Goal: Information Seeking & Learning: Learn about a topic

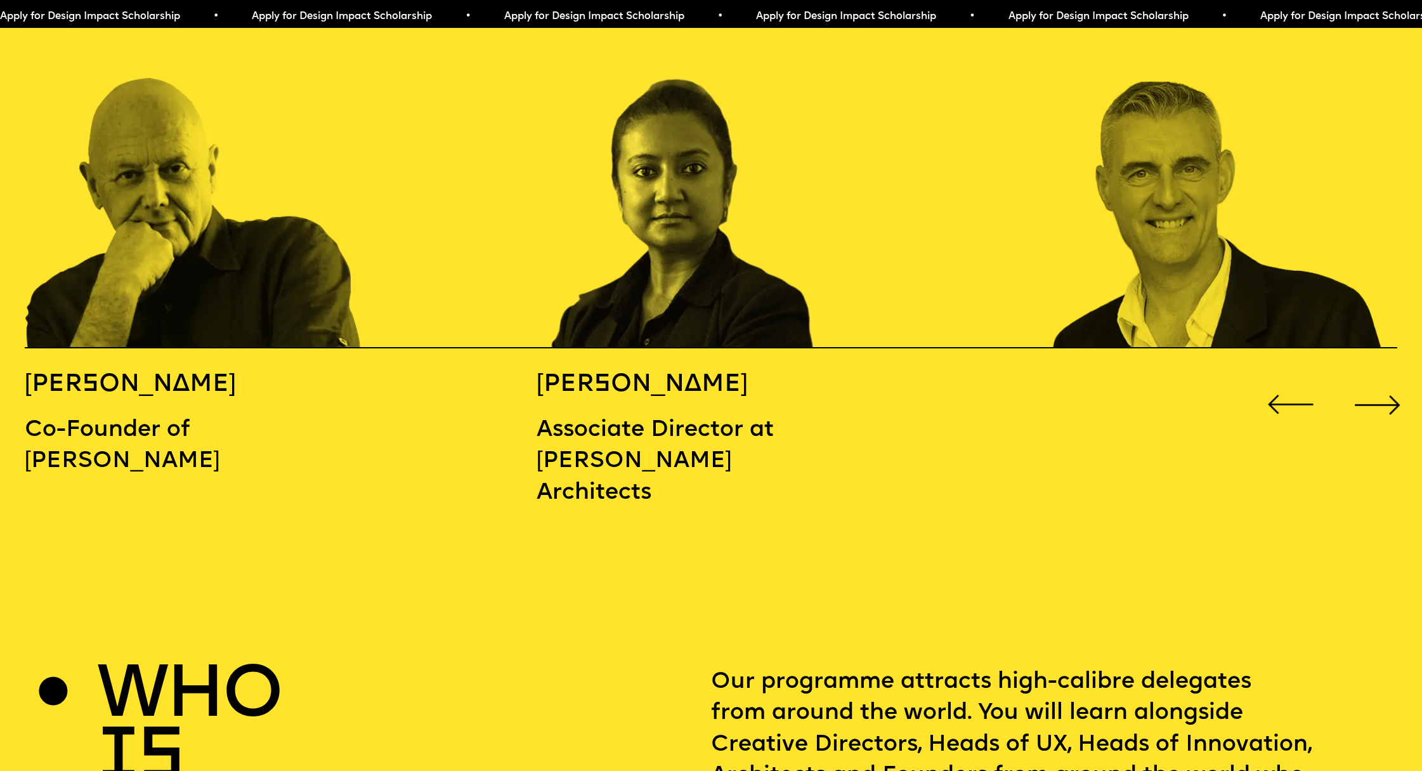
scroll to position [2312, 0]
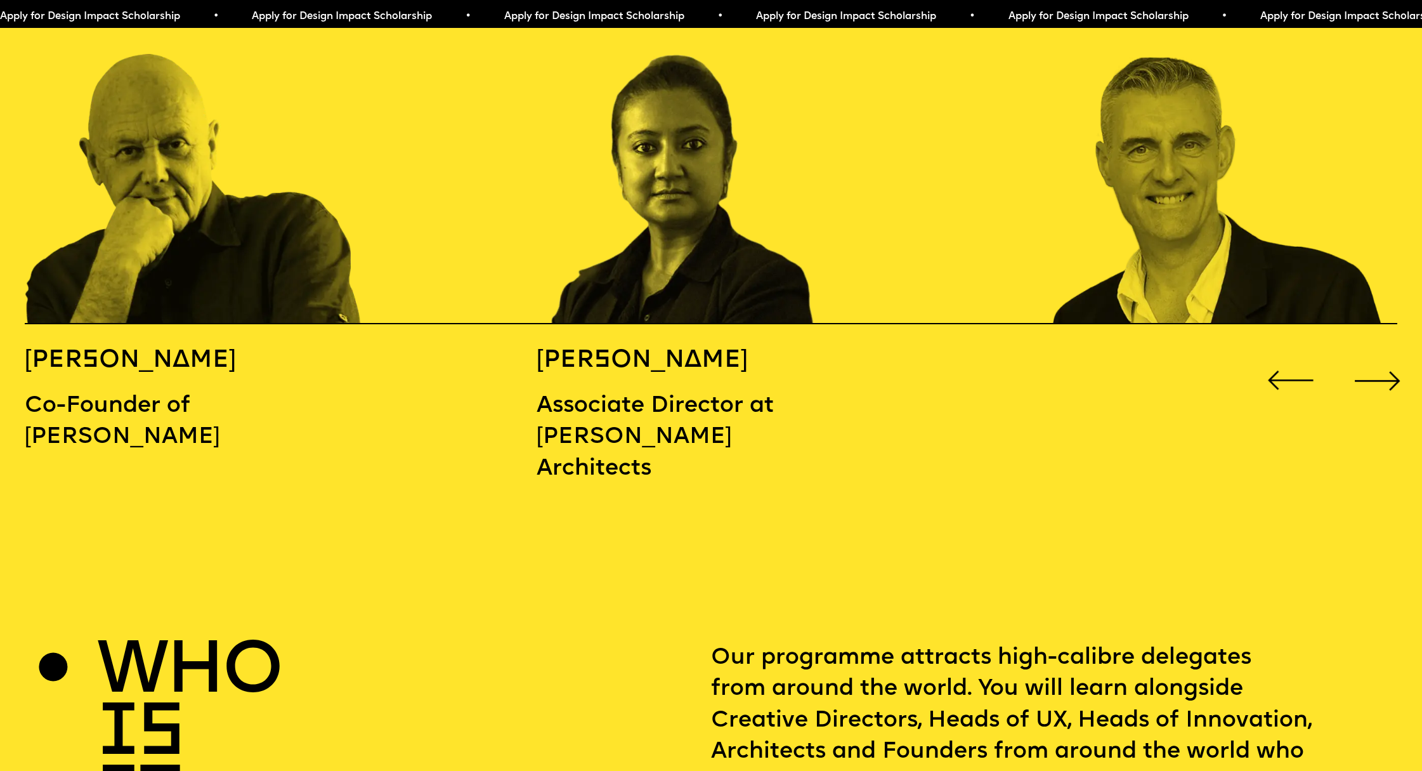
click at [1389, 362] on div "Next slide" at bounding box center [1377, 380] width 57 height 57
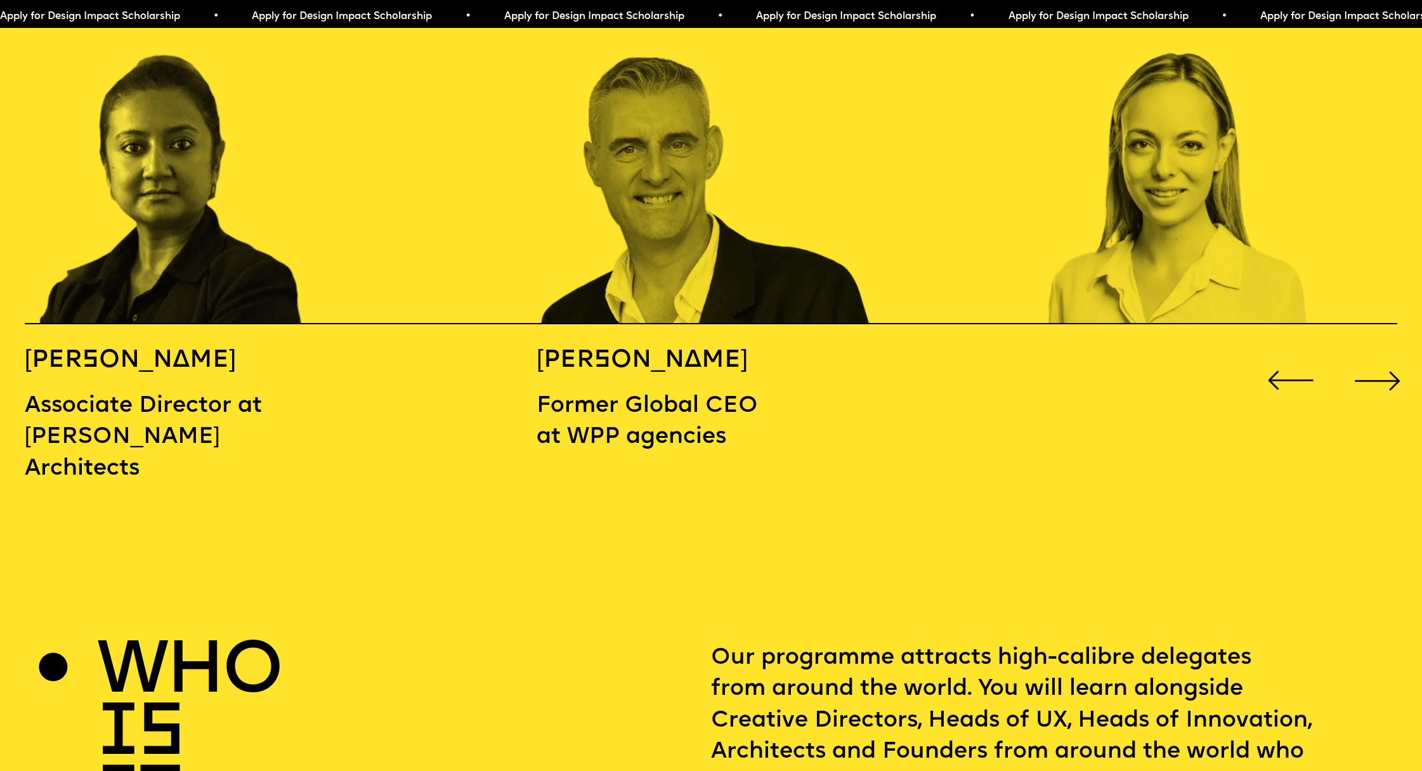
click at [1389, 362] on div "Next slide" at bounding box center [1377, 380] width 57 height 57
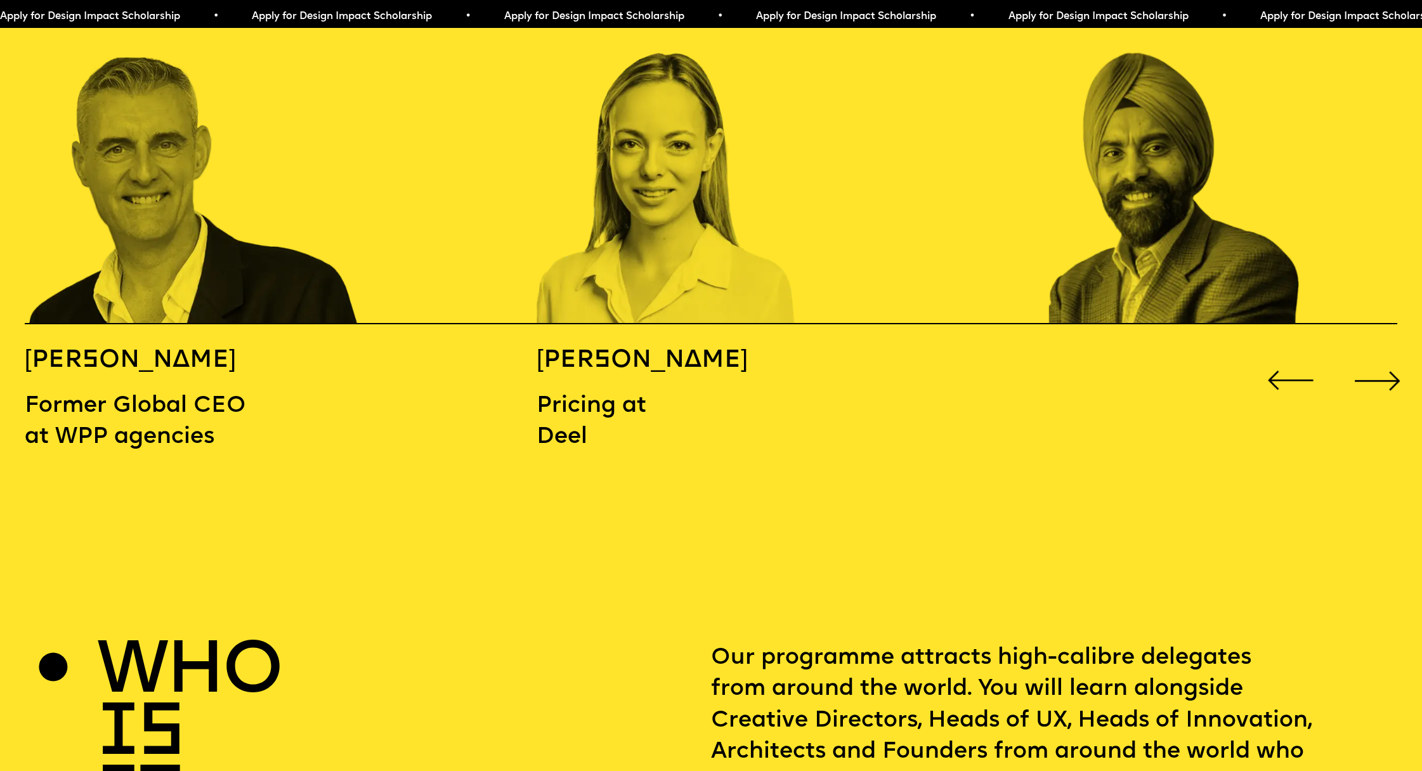
click at [1389, 362] on div "Next slide" at bounding box center [1377, 380] width 57 height 57
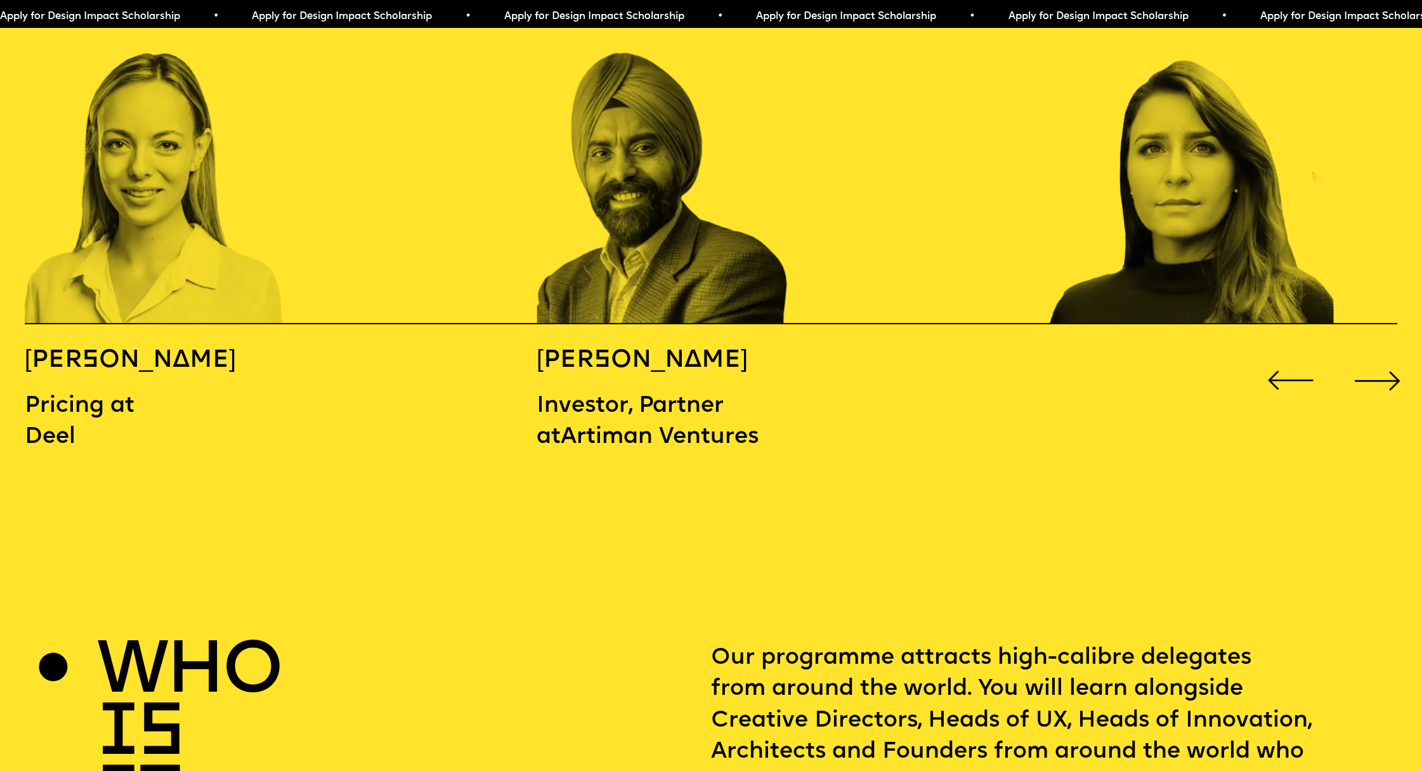
click at [1389, 362] on div "Next slide" at bounding box center [1377, 380] width 57 height 57
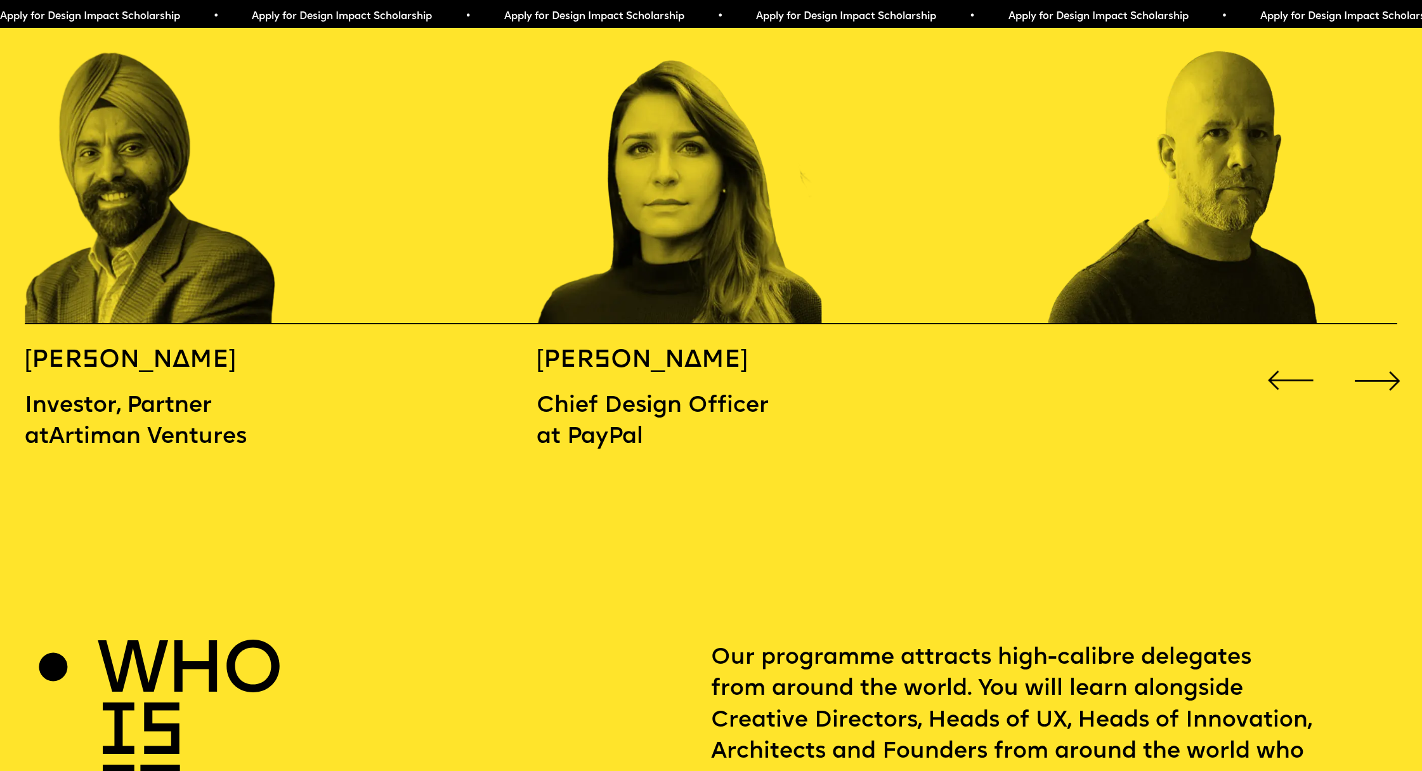
click at [1286, 352] on div "Previous slide" at bounding box center [1290, 380] width 57 height 57
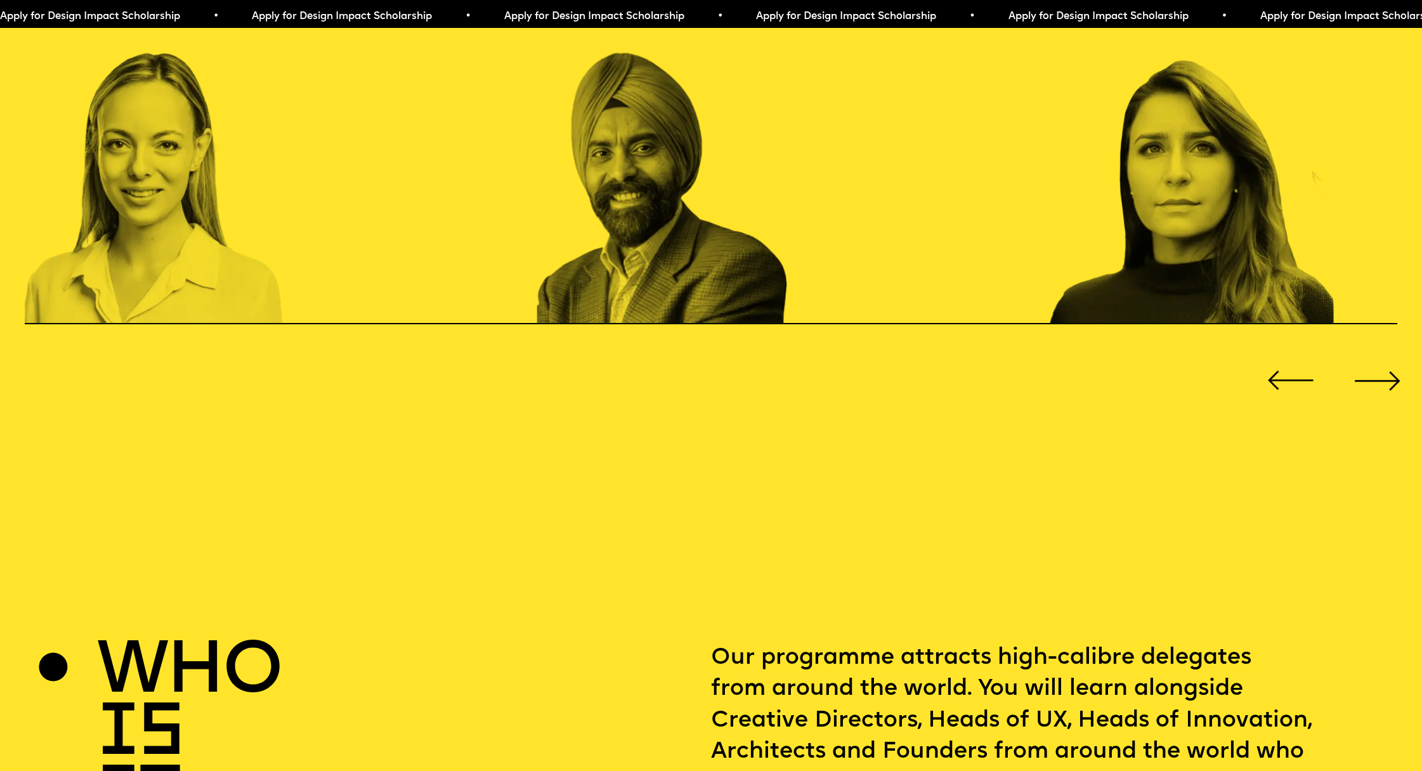
click at [1286, 352] on div "Previous slide" at bounding box center [1290, 380] width 57 height 57
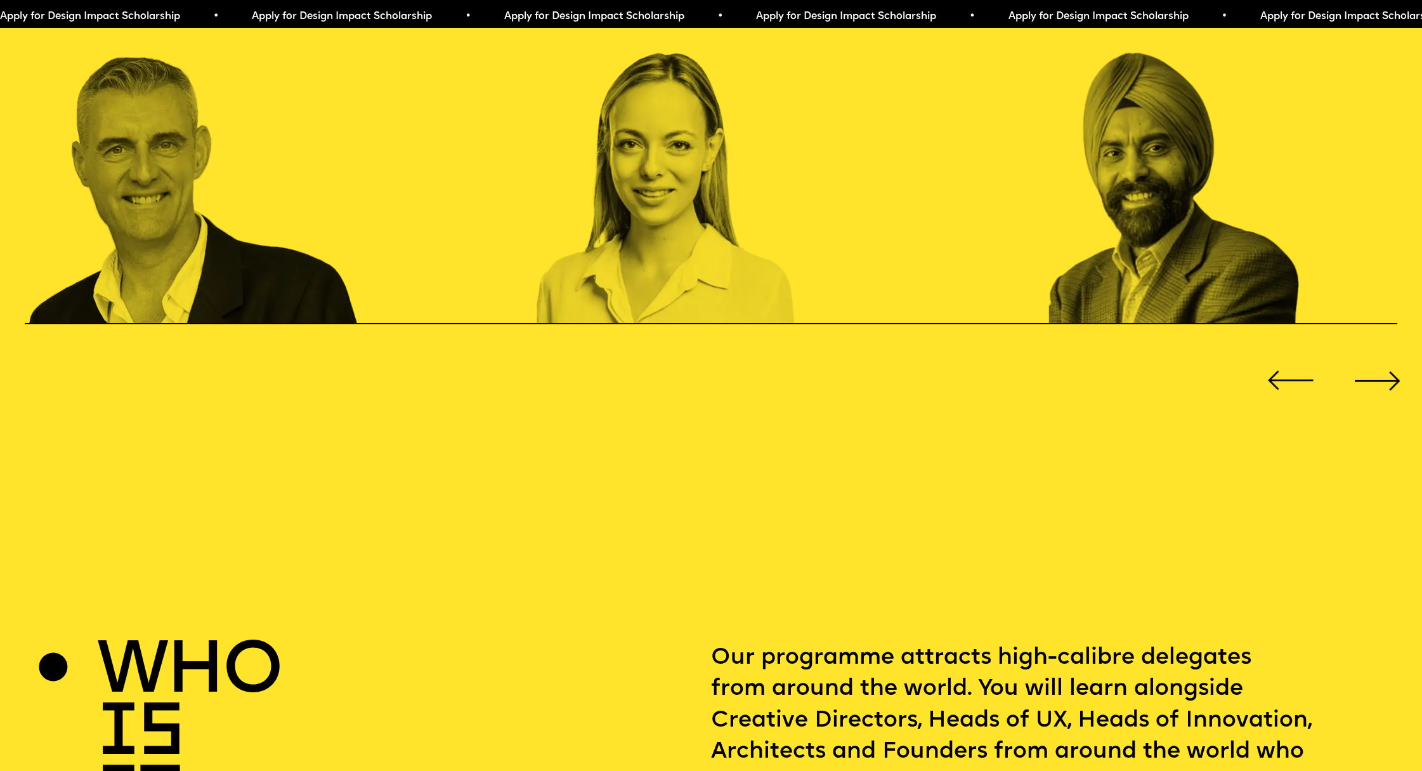
click at [1286, 352] on div "Previous slide" at bounding box center [1290, 380] width 57 height 57
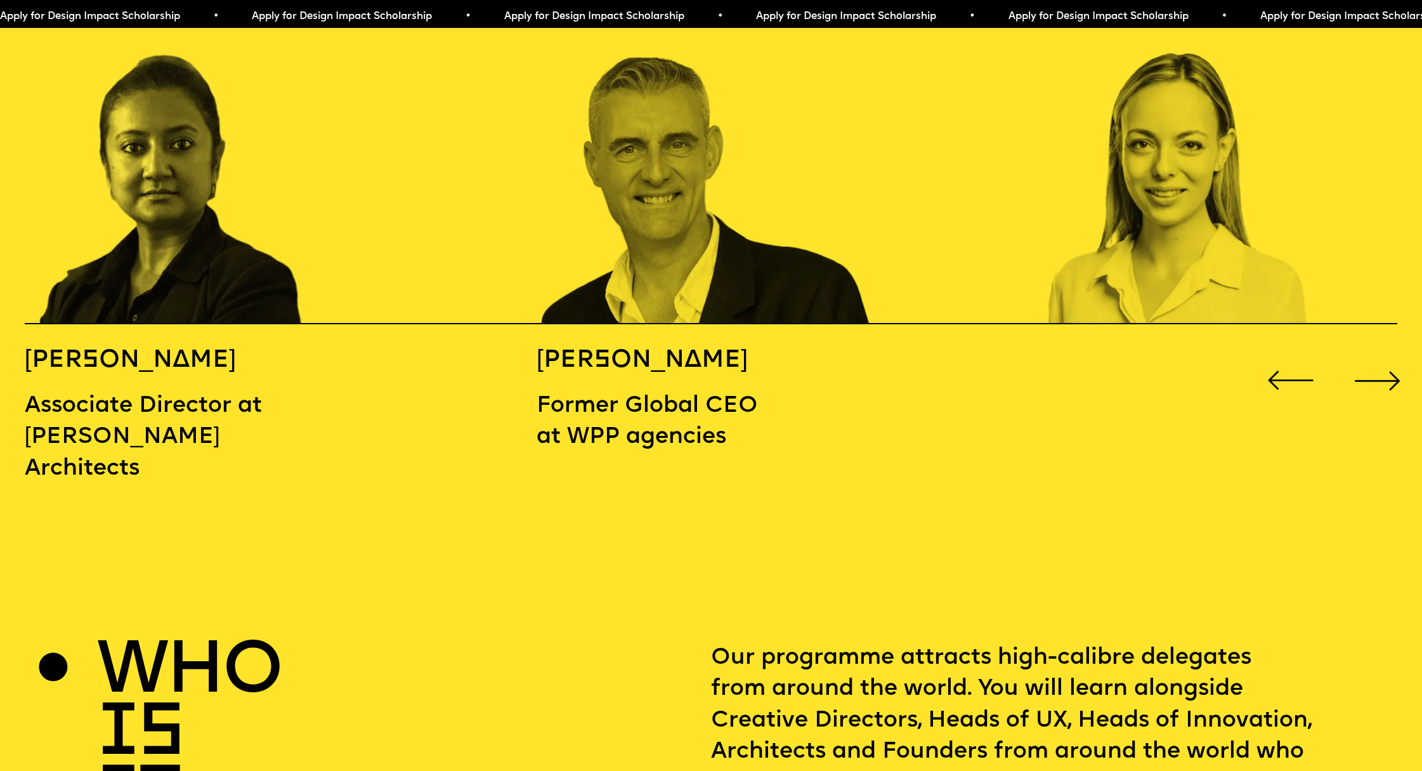
click at [1286, 352] on div "Previous slide" at bounding box center [1290, 380] width 57 height 57
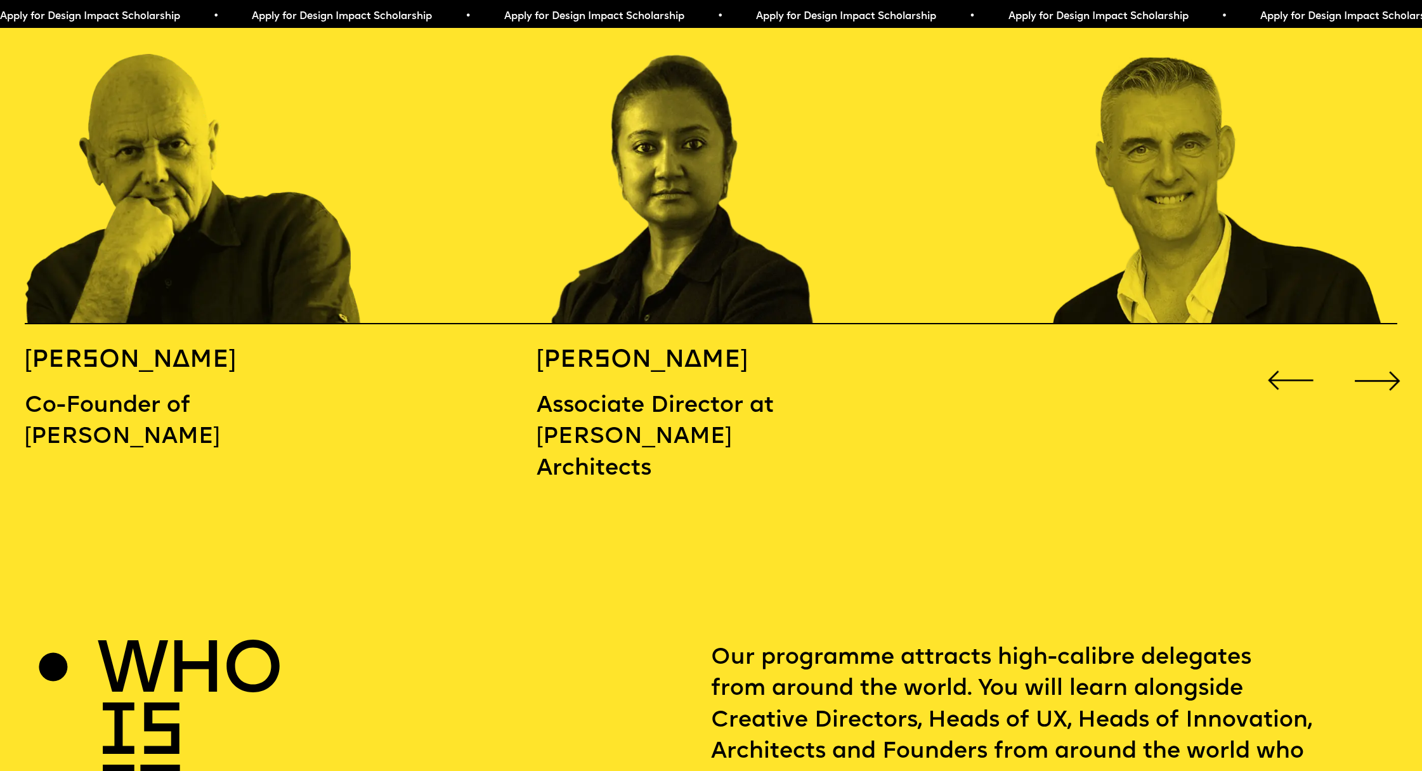
click at [1286, 352] on div "Previous slide" at bounding box center [1290, 380] width 57 height 57
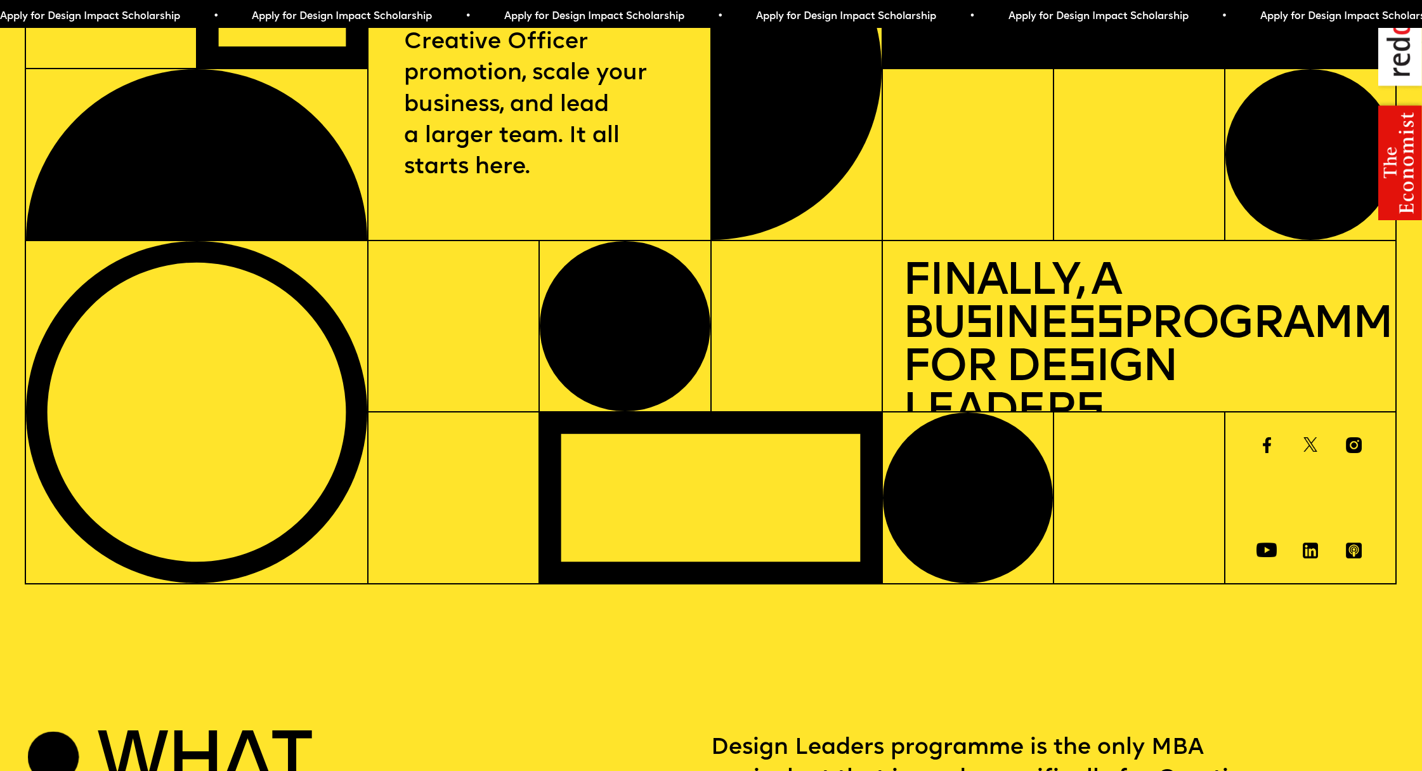
scroll to position [0, 0]
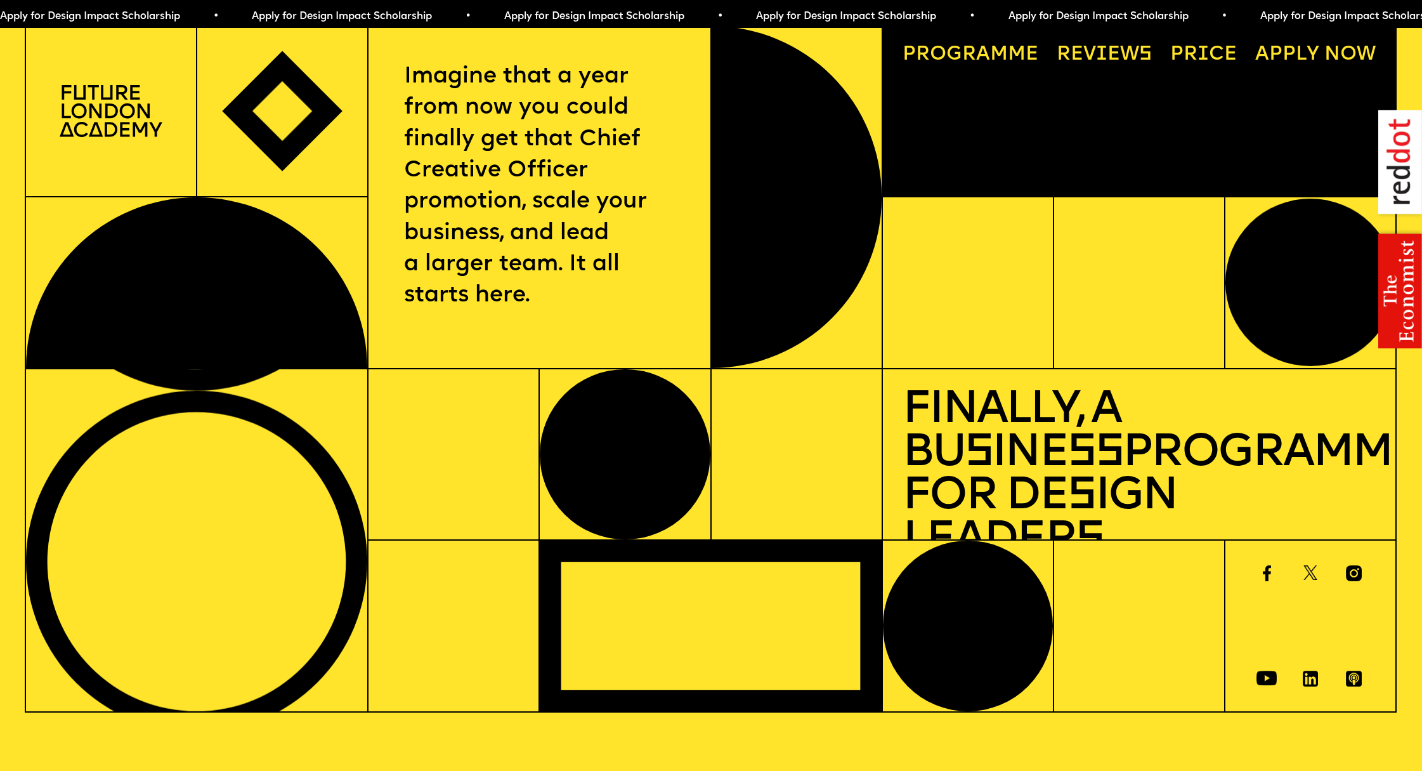
click at [1211, 50] on link "Price" at bounding box center [1203, 55] width 86 height 39
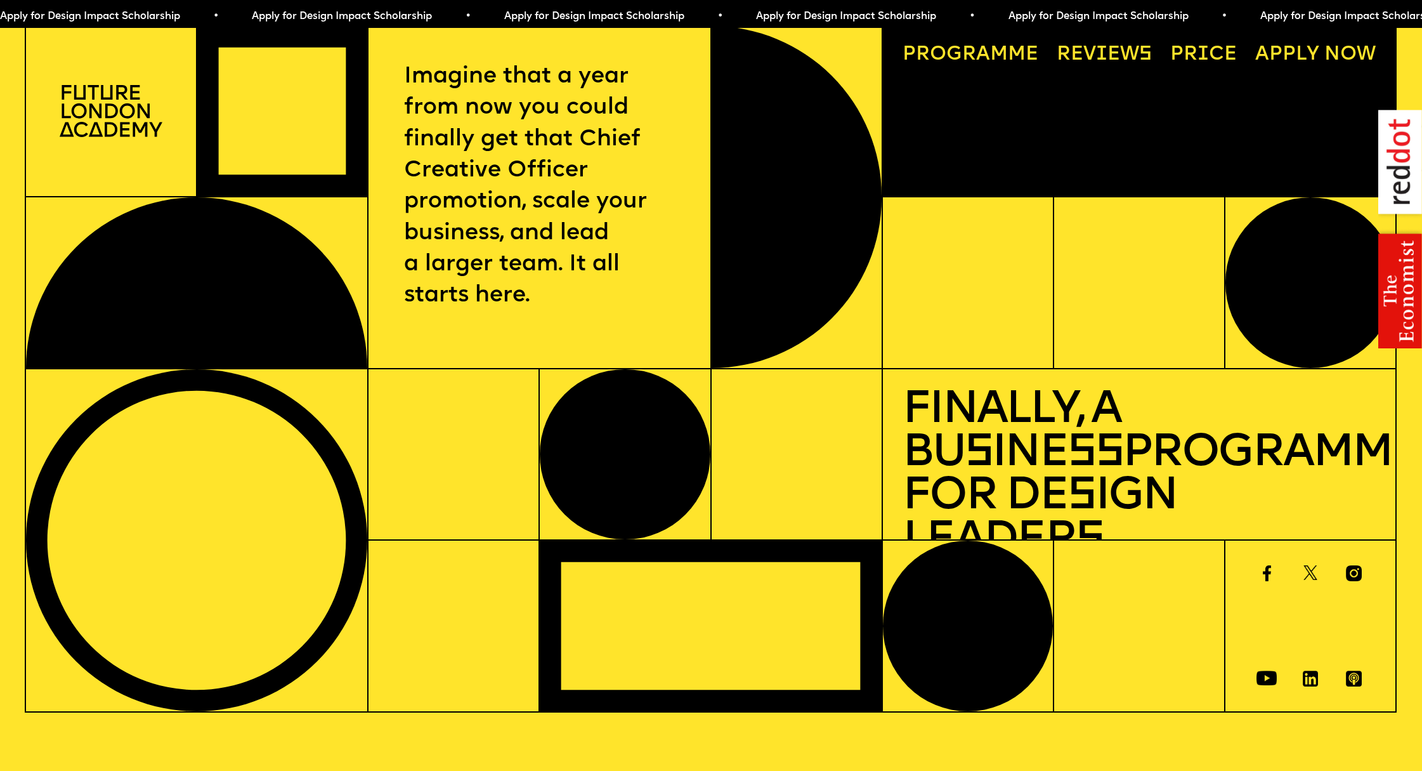
click at [1216, 50] on link "Price" at bounding box center [1203, 55] width 86 height 39
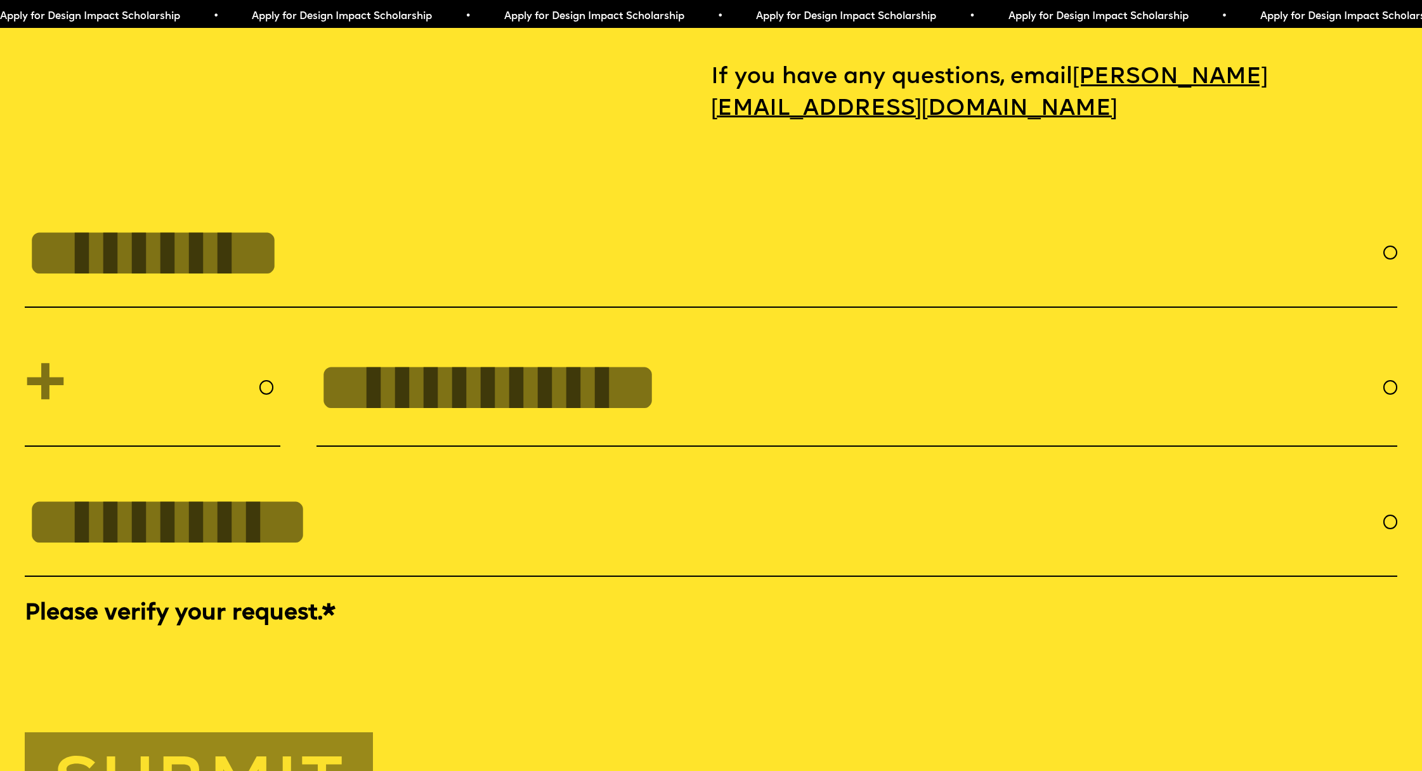
scroll to position [6346, 0]
